Goal: Use online tool/utility: Utilize a website feature to perform a specific function

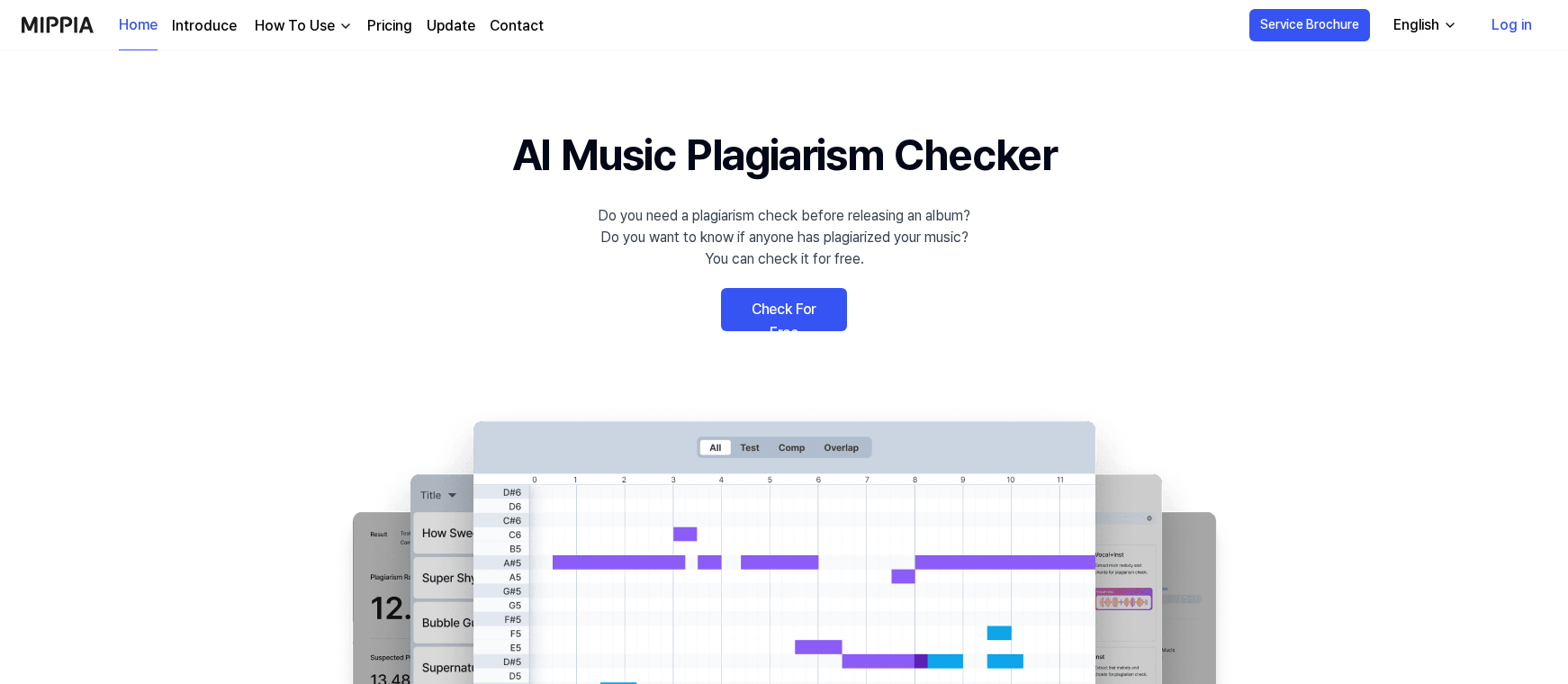
click at [782, 299] on link "Check For Free" at bounding box center [784, 309] width 126 height 43
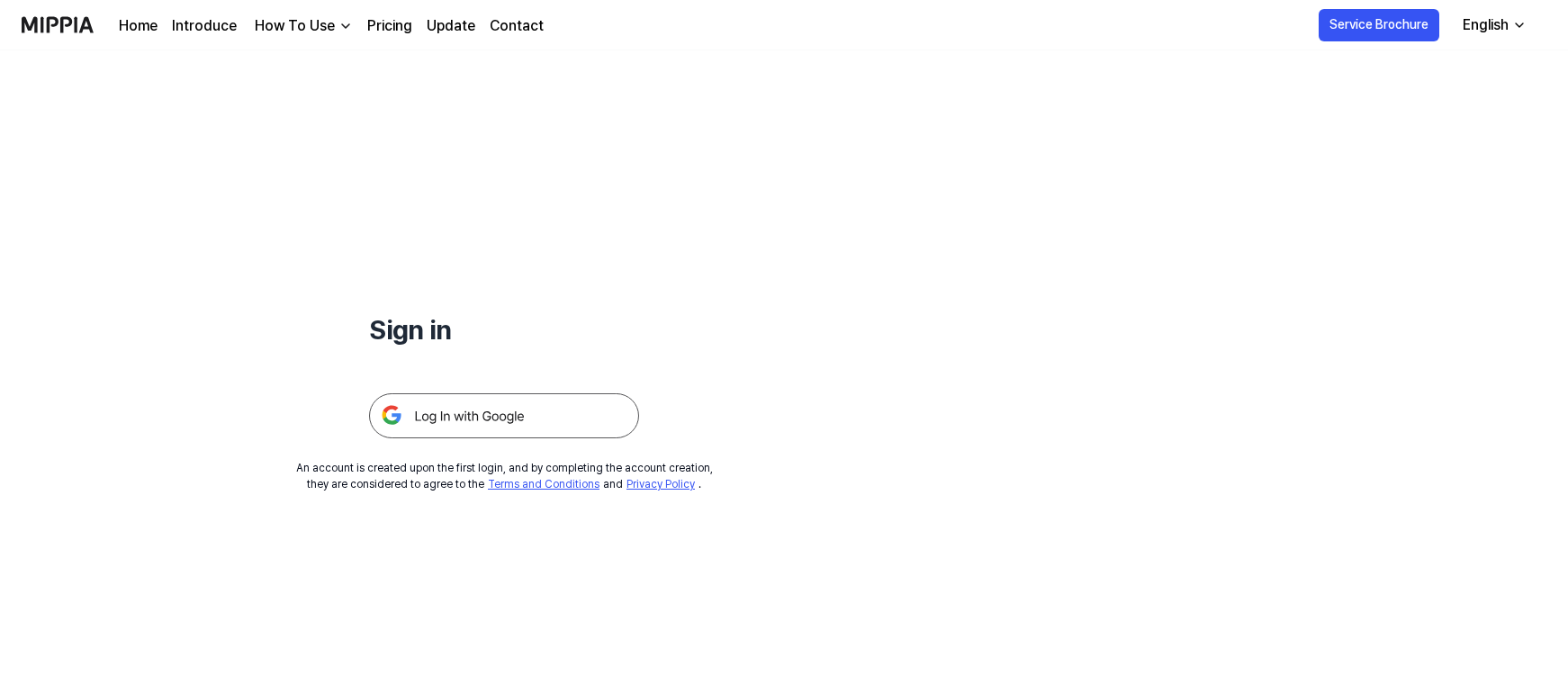
click at [479, 416] on img at bounding box center [504, 416] width 270 height 45
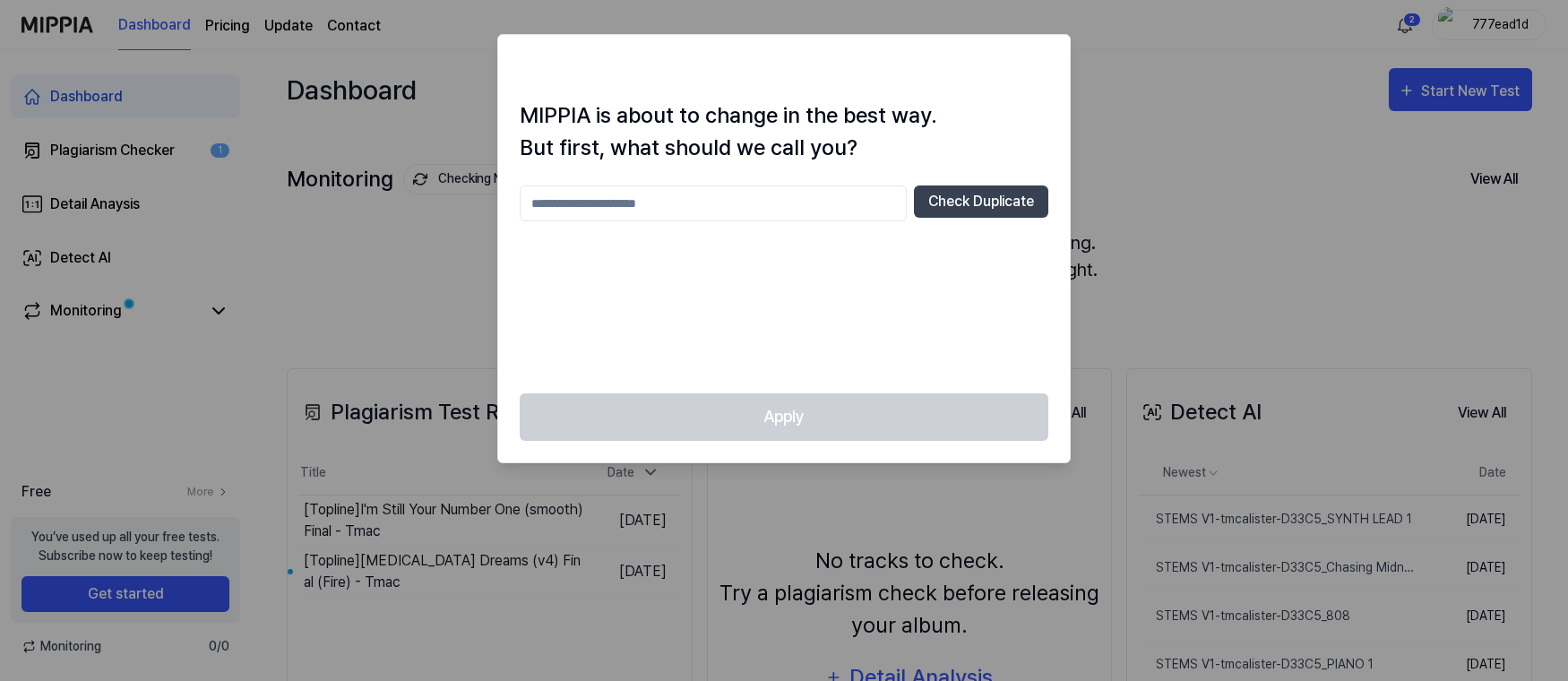
click at [595, 209] on input "text" at bounding box center [713, 203] width 387 height 36
click at [781, 419] on div "Apply" at bounding box center [784, 428] width 572 height 69
click at [956, 200] on button "Check Duplicate" at bounding box center [981, 201] width 134 height 32
click at [593, 210] on input "****" at bounding box center [713, 203] width 387 height 36
type input "*"
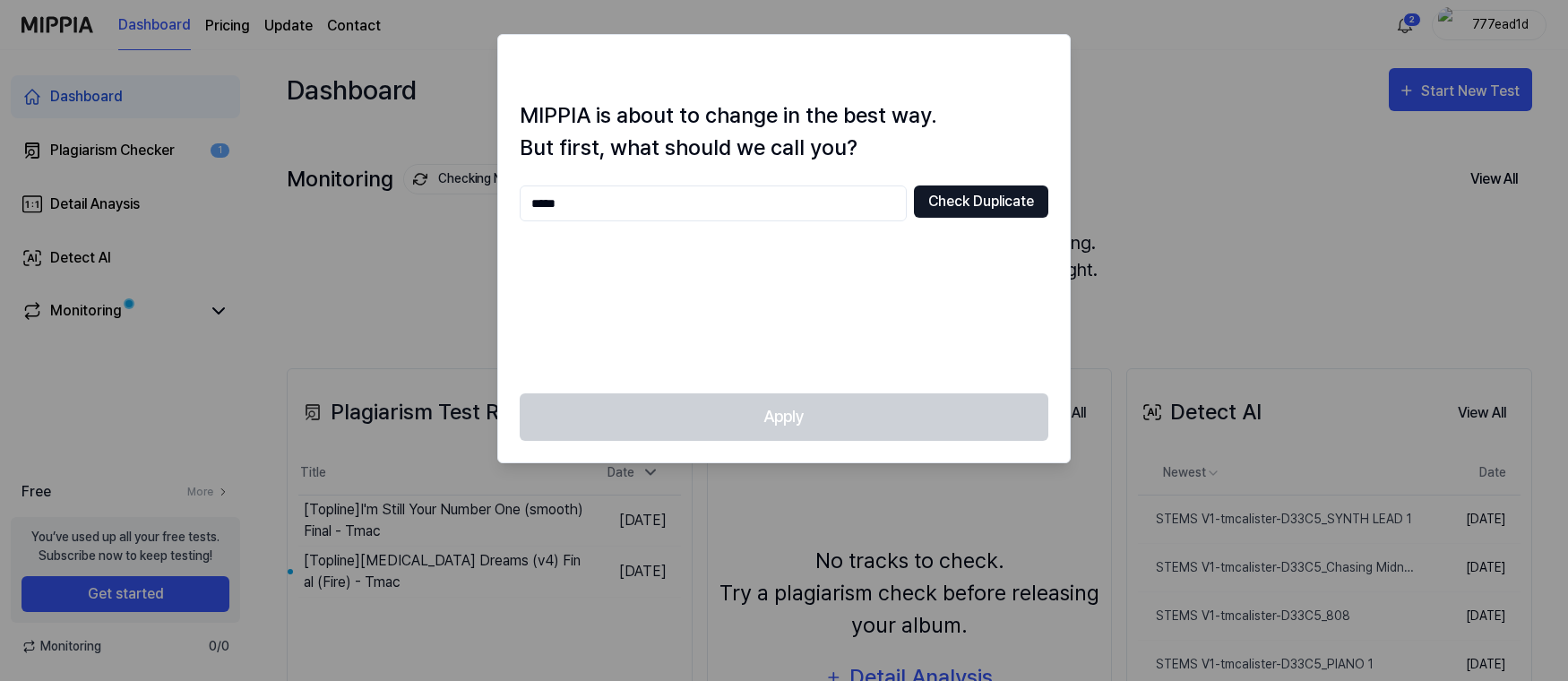
type input "*****"
click at [972, 195] on button "Check Duplicate" at bounding box center [981, 201] width 134 height 32
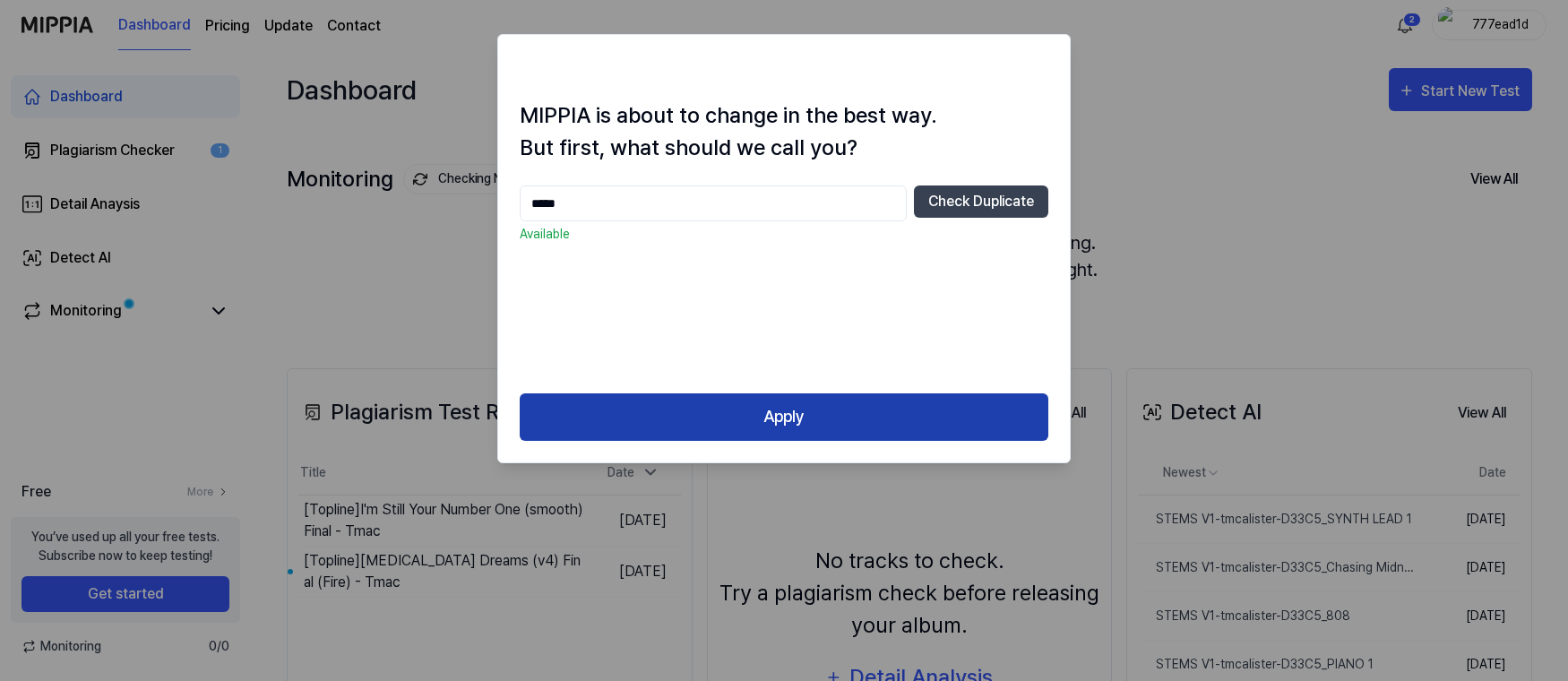
click at [777, 414] on button "Apply" at bounding box center [784, 418] width 529 height 48
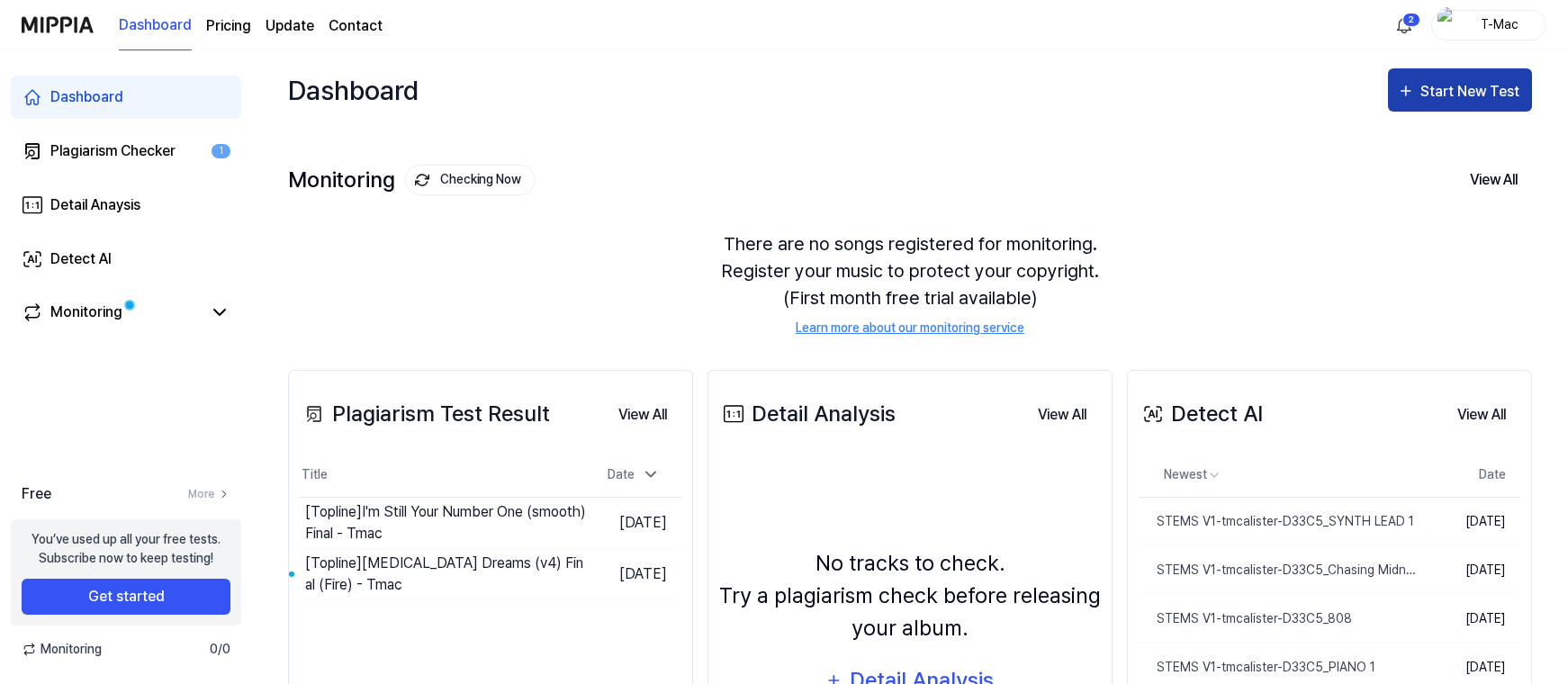
click at [1437, 86] on div "Start New Test" at bounding box center [1471, 91] width 102 height 23
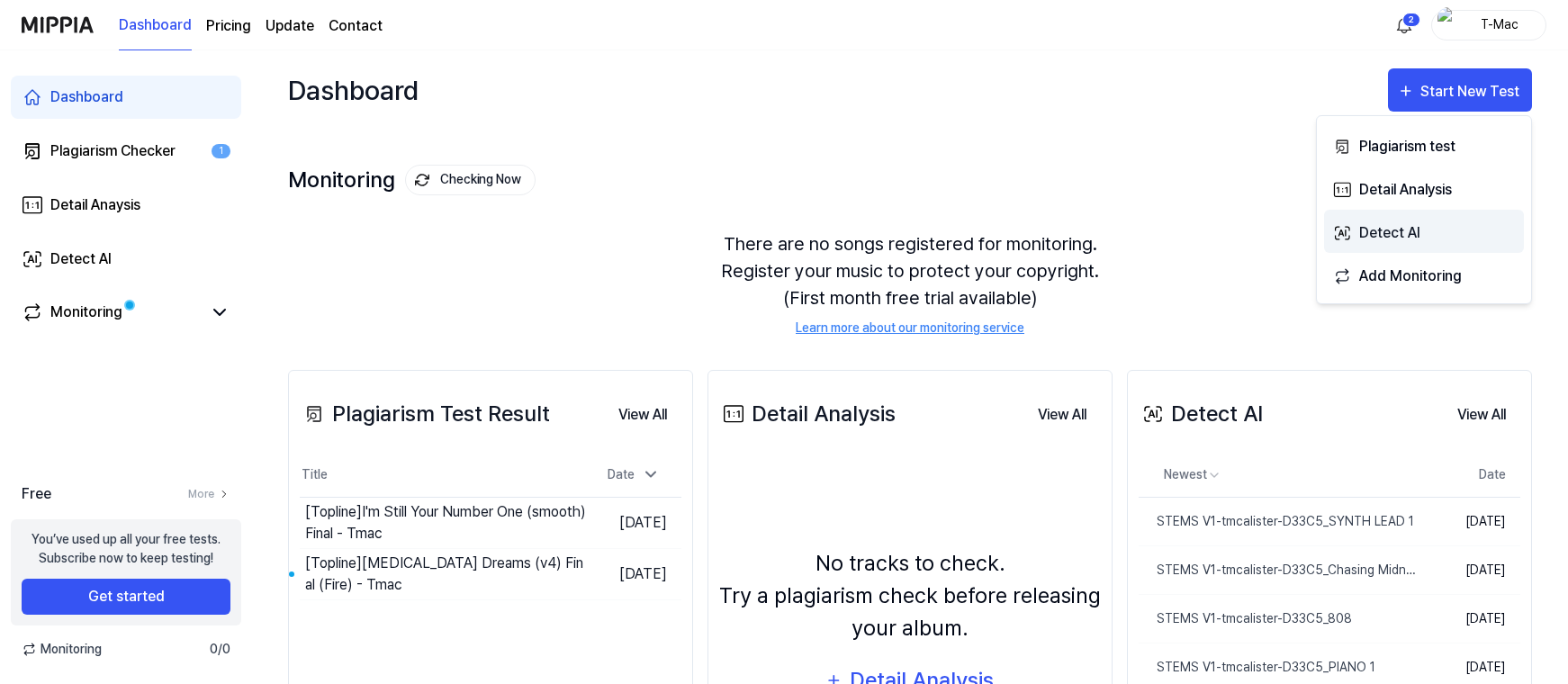
click at [1384, 226] on div "Detect AI" at bounding box center [1438, 232] width 157 height 23
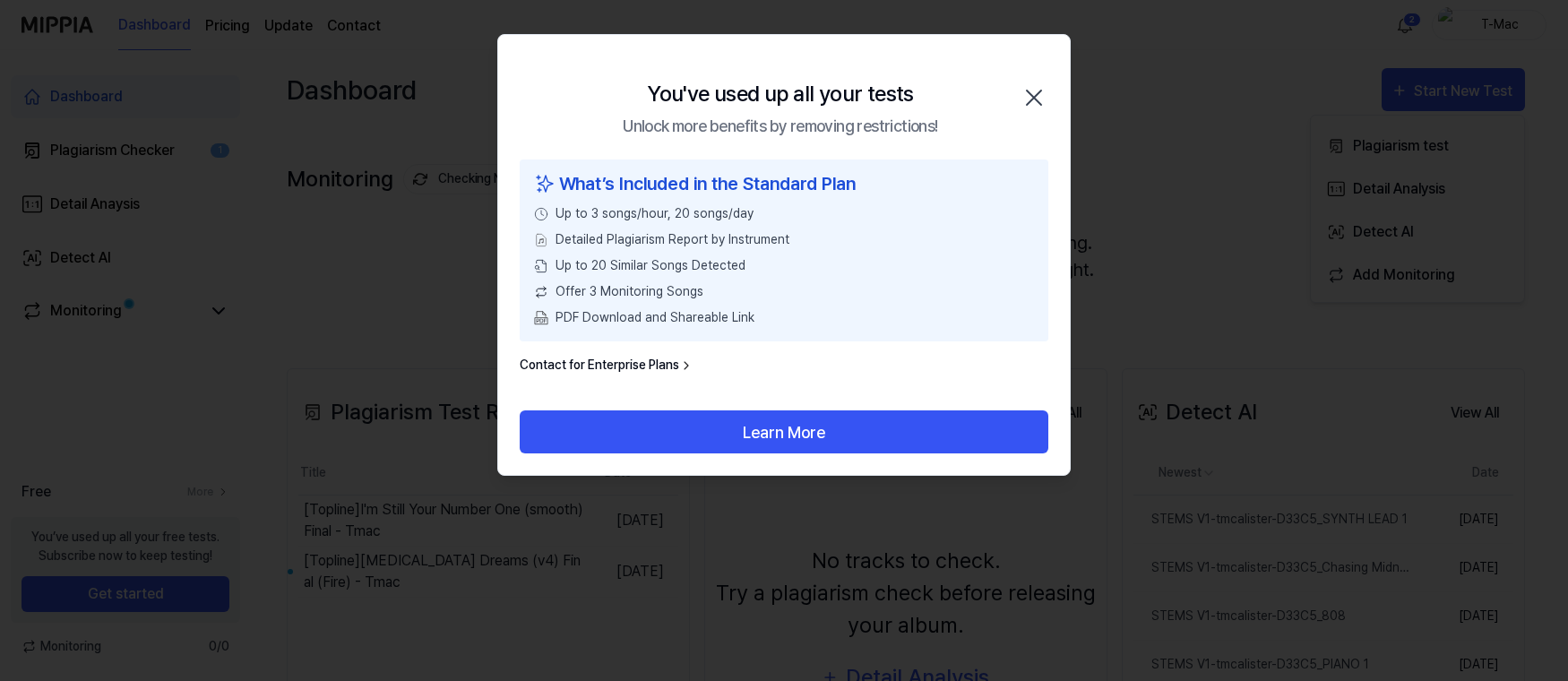
click at [1031, 102] on icon "button" at bounding box center [1034, 97] width 28 height 28
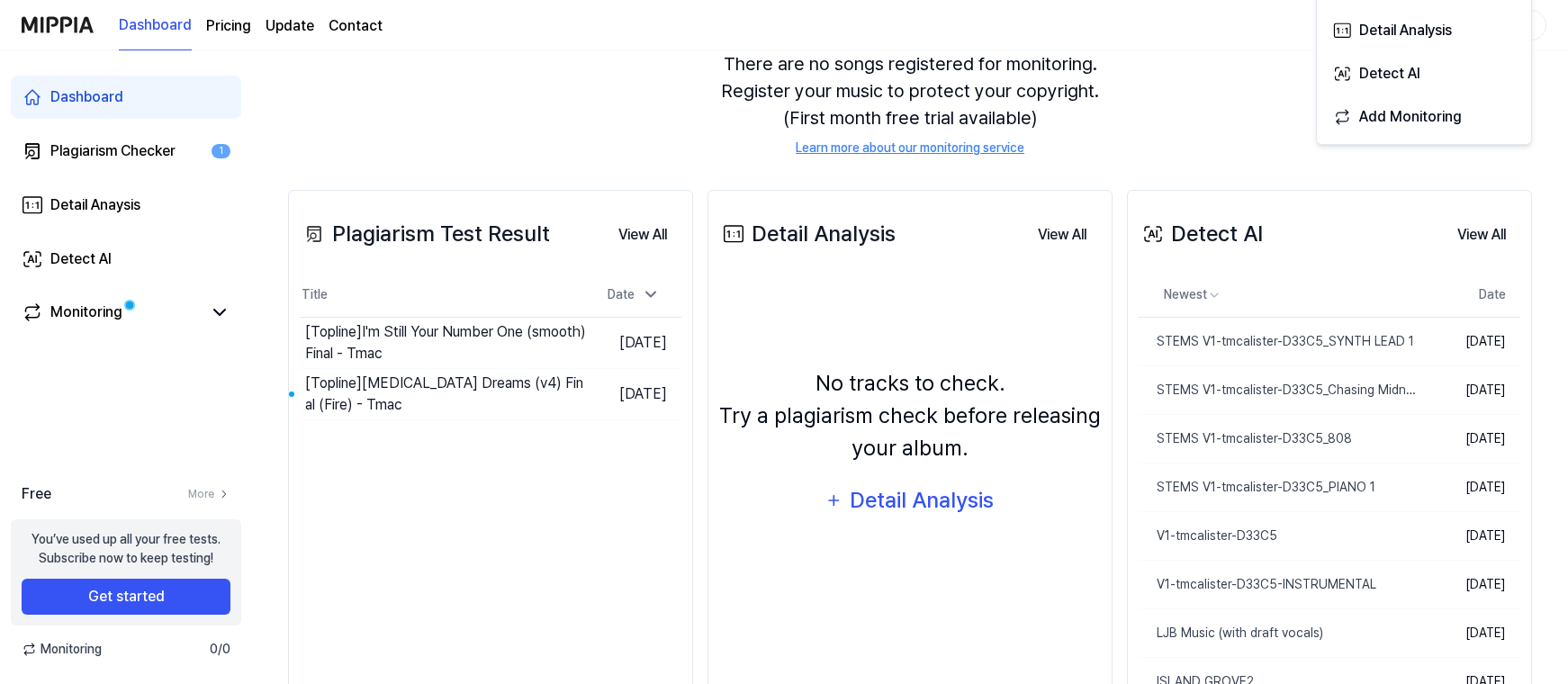
scroll to position [90, 0]
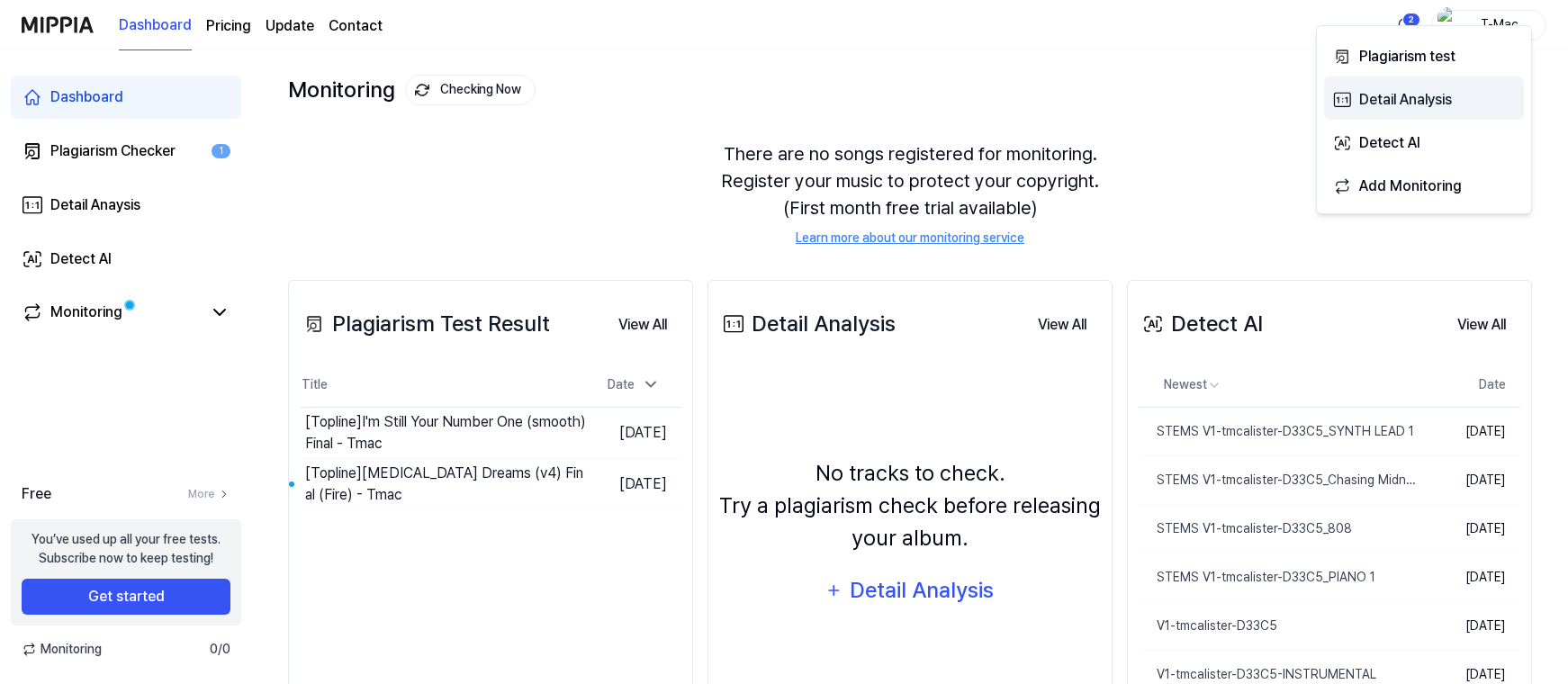
click at [1388, 94] on div "Detail Analysis" at bounding box center [1438, 100] width 157 height 23
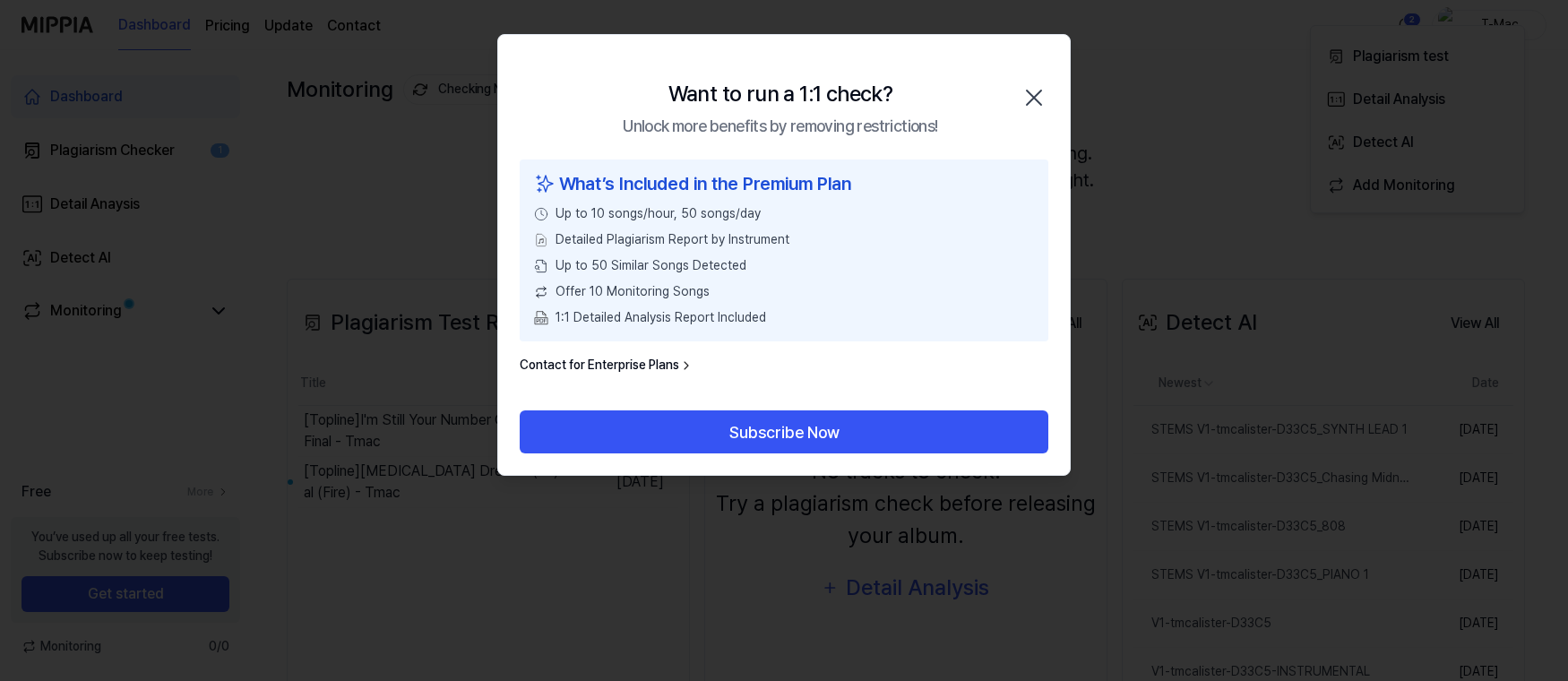
click at [1034, 97] on icon "button" at bounding box center [1035, 98] width 15 height 15
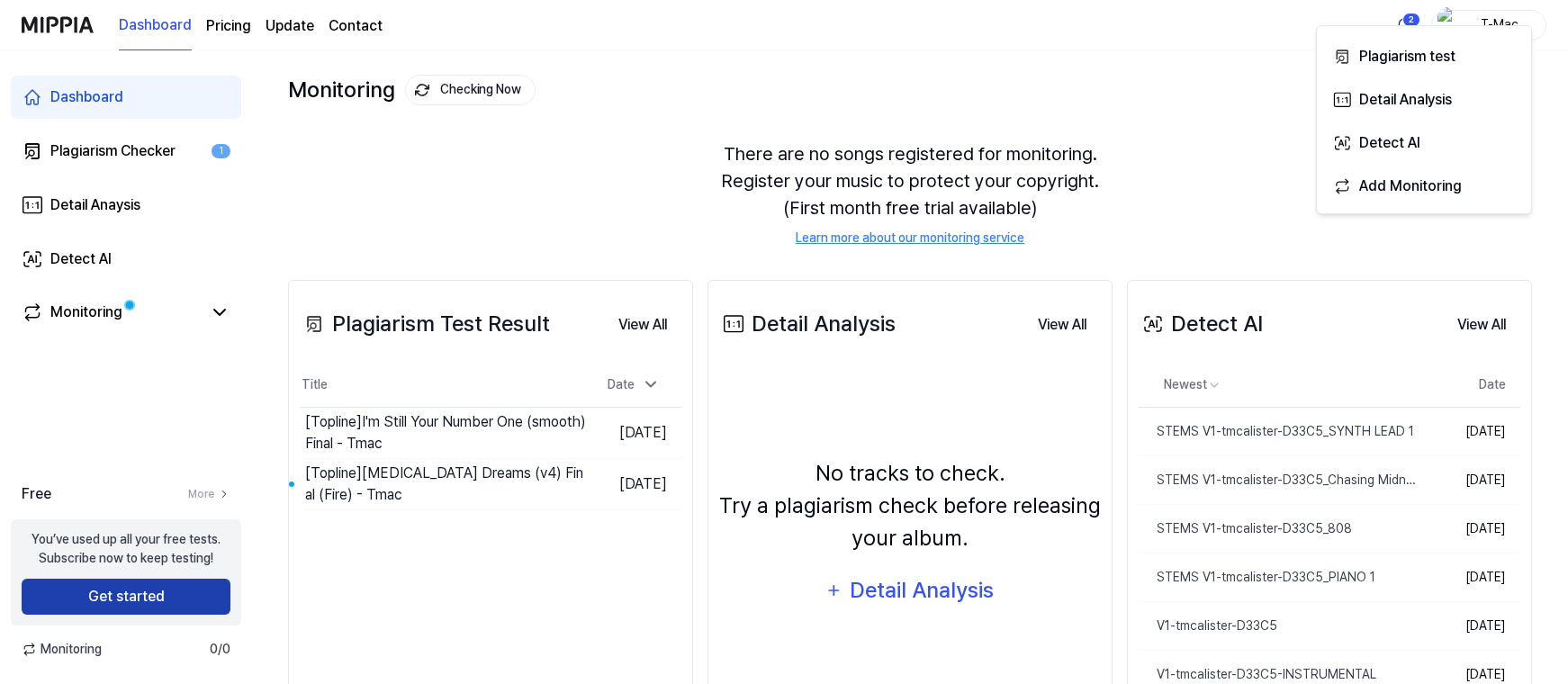
click at [149, 588] on button "Get started" at bounding box center [125, 596] width 208 height 36
